Goal: Information Seeking & Learning: Learn about a topic

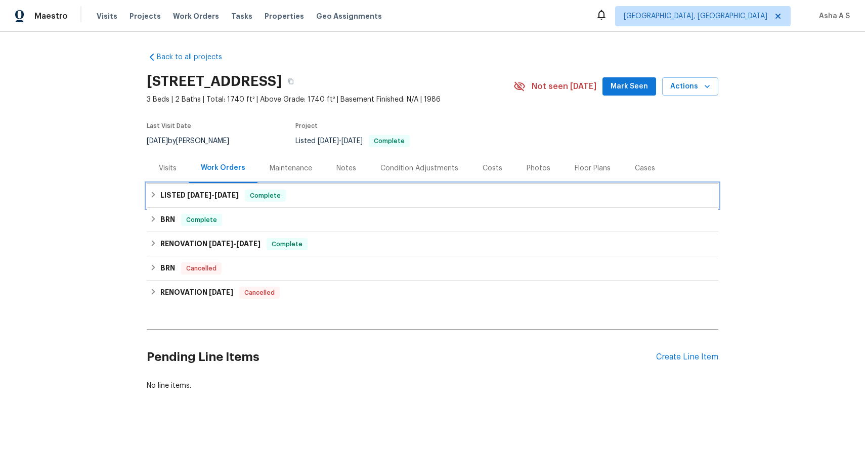
click at [199, 198] on span "[DATE]" at bounding box center [199, 195] width 24 height 7
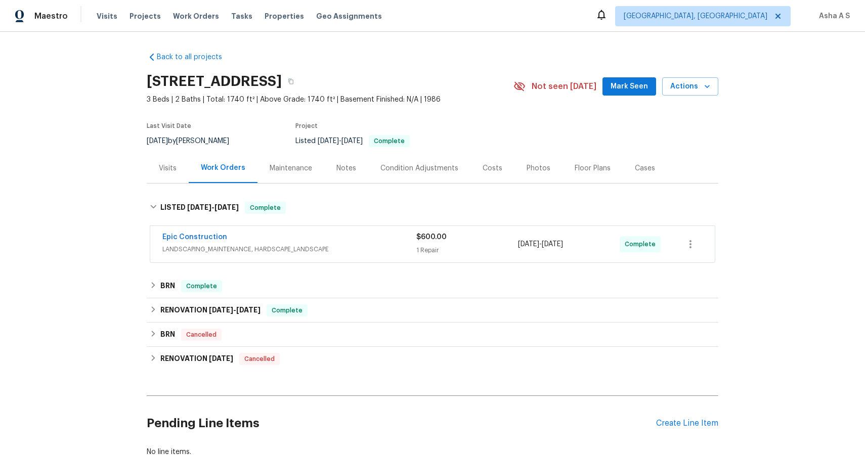
click at [236, 239] on div "Epic Construction" at bounding box center [289, 238] width 254 height 12
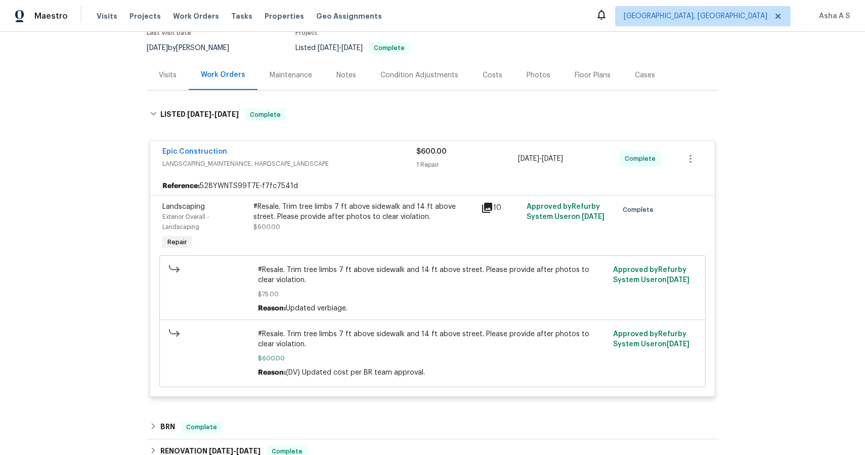
scroll to position [118, 0]
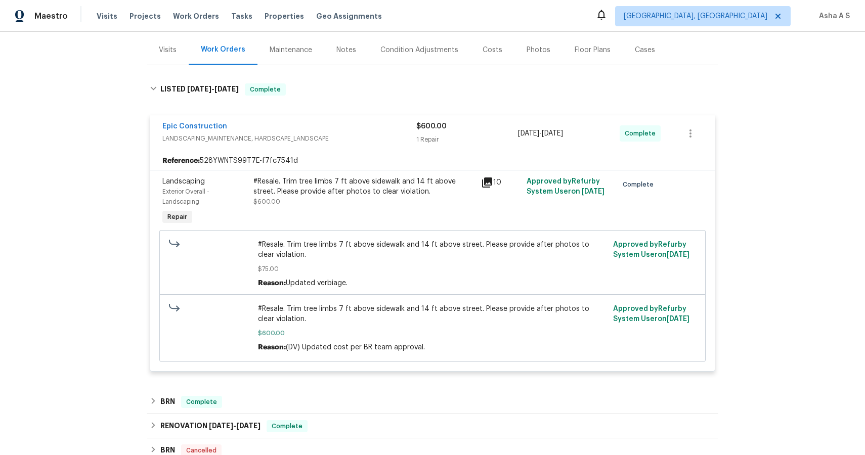
click at [487, 183] on icon at bounding box center [487, 183] width 12 height 12
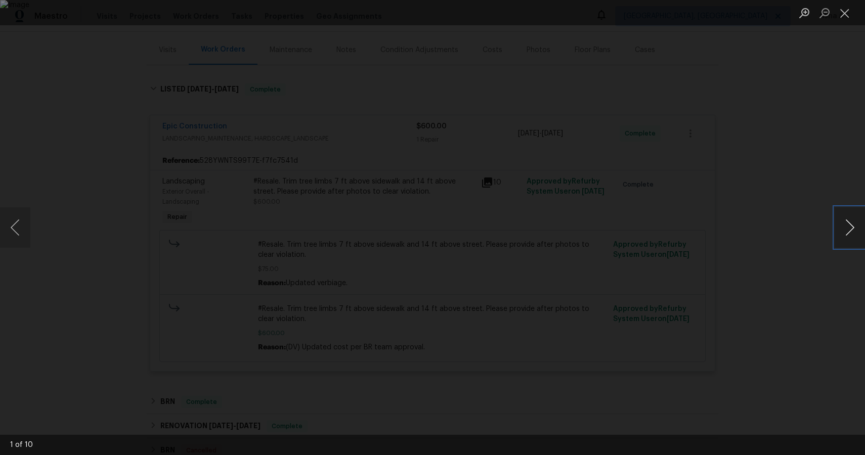
click at [857, 227] on button "Next image" at bounding box center [850, 227] width 30 height 40
click at [862, 231] on button "Next image" at bounding box center [850, 227] width 30 height 40
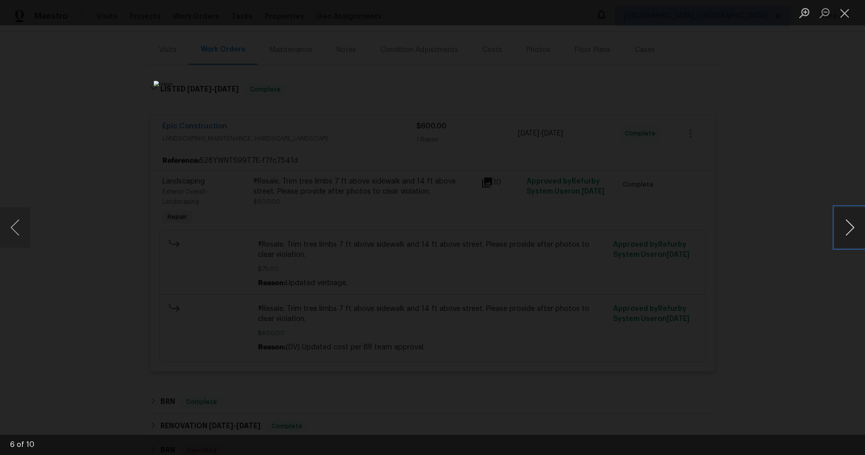
click at [862, 231] on button "Next image" at bounding box center [850, 227] width 30 height 40
click at [847, 224] on button "Next image" at bounding box center [850, 227] width 30 height 40
click at [850, 233] on button "Next image" at bounding box center [850, 227] width 30 height 40
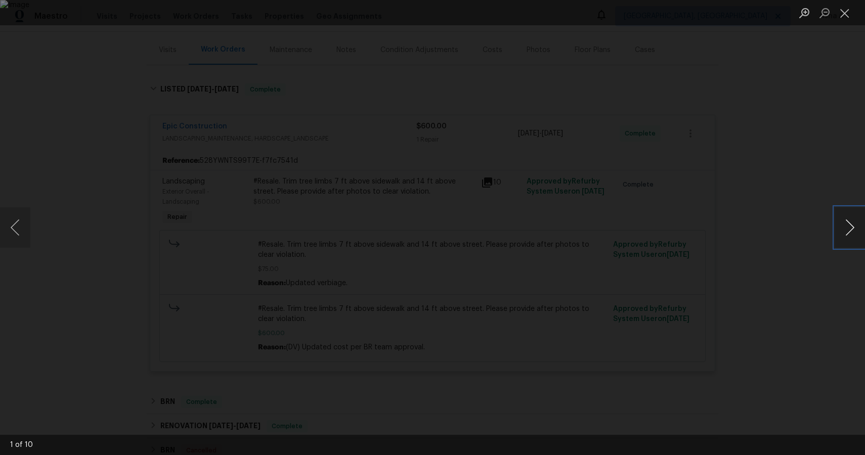
click at [850, 233] on button "Next image" at bounding box center [850, 227] width 30 height 40
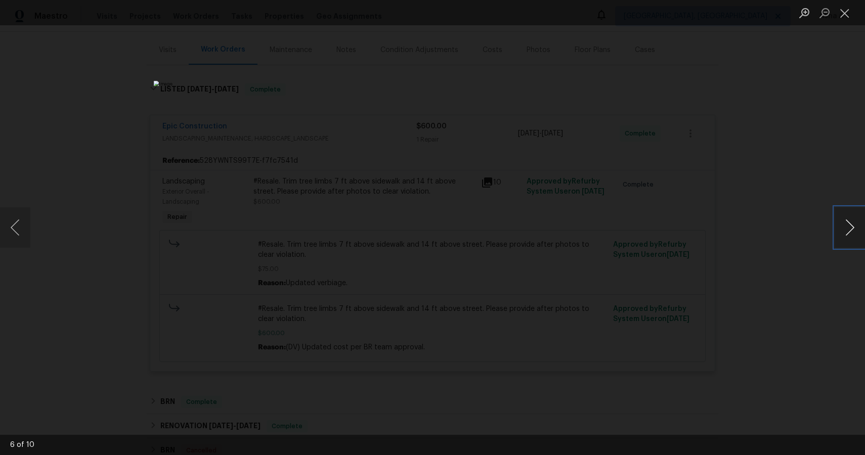
click at [852, 230] on button "Next image" at bounding box center [850, 227] width 30 height 40
click at [10, 223] on button "Previous image" at bounding box center [15, 227] width 30 height 40
click at [846, 17] on button "Close lightbox" at bounding box center [845, 13] width 20 height 18
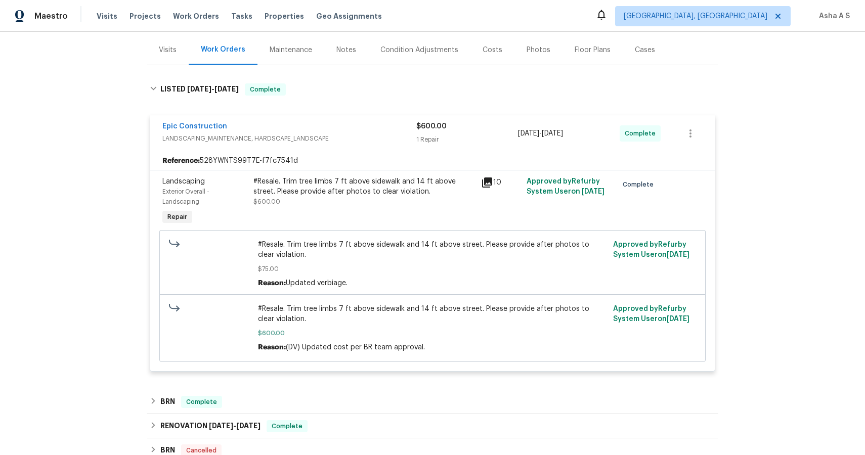
click at [493, 182] on div "10" at bounding box center [500, 183] width 39 height 12
click at [493, 184] on div "10" at bounding box center [500, 183] width 39 height 12
click at [483, 176] on div "10" at bounding box center [501, 202] width 46 height 57
click at [488, 187] on icon at bounding box center [487, 183] width 10 height 10
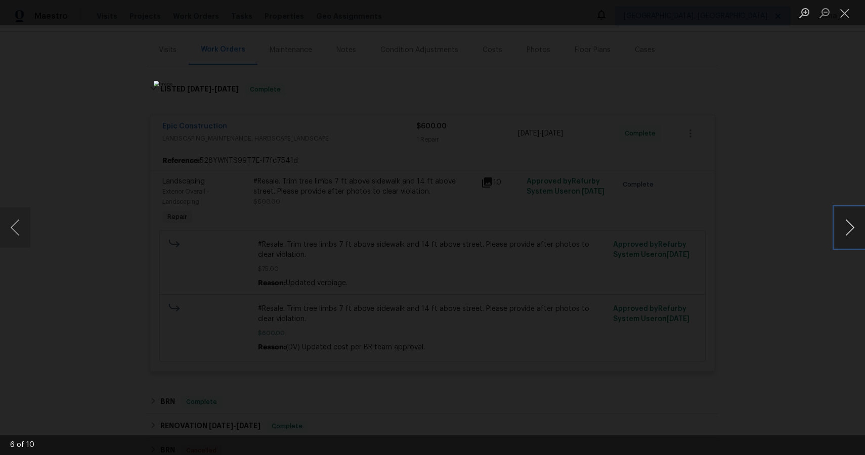
click at [840, 243] on button "Next image" at bounding box center [850, 227] width 30 height 40
click at [24, 235] on button "Previous image" at bounding box center [15, 227] width 30 height 40
click at [850, 220] on button "Next image" at bounding box center [850, 227] width 30 height 40
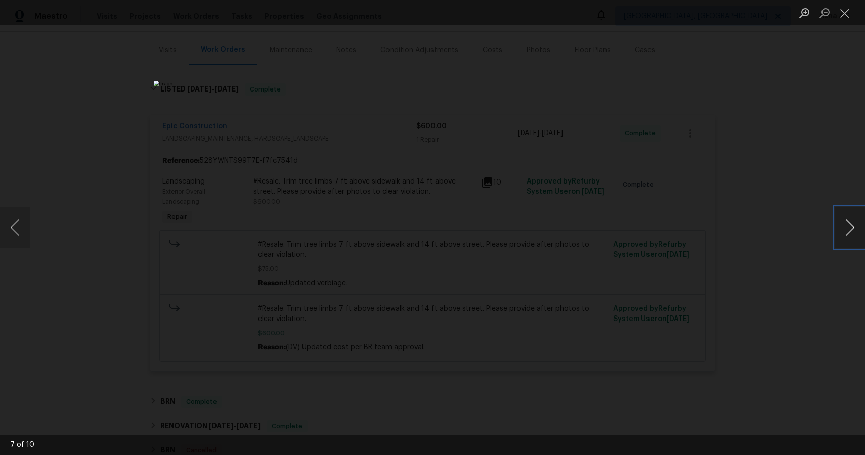
click at [850, 220] on button "Next image" at bounding box center [850, 227] width 30 height 40
click at [20, 230] on button "Previous image" at bounding box center [15, 227] width 30 height 40
click at [849, 227] on button "Next image" at bounding box center [850, 227] width 30 height 40
click at [847, 14] on button "Close lightbox" at bounding box center [845, 13] width 20 height 18
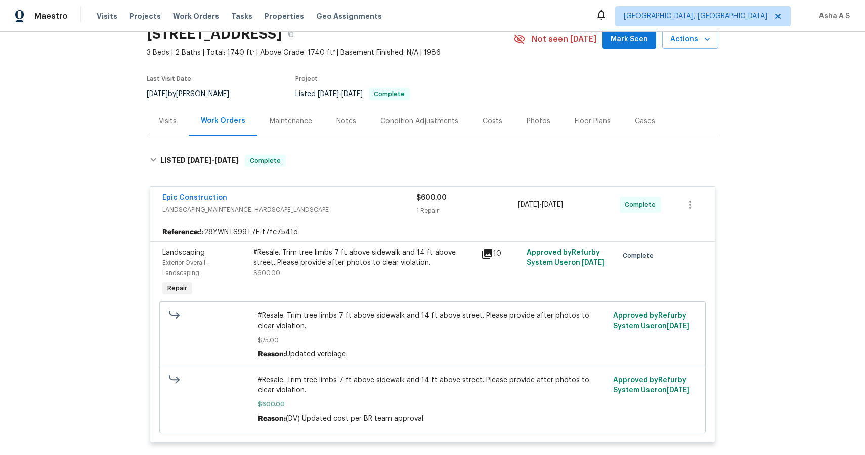
scroll to position [0, 0]
